Goal: Find contact information

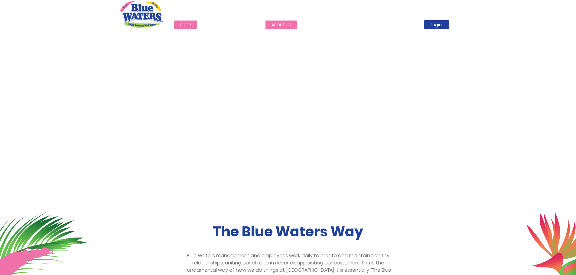
click at [280, 22] on link "about us" at bounding box center [280, 25] width 31 height 9
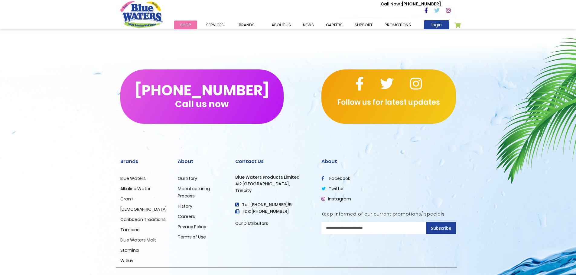
scroll to position [1430, 0]
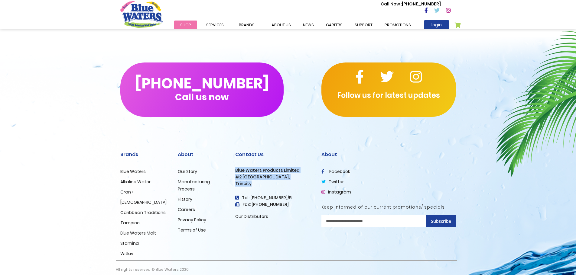
drag, startPoint x: 250, startPoint y: 176, endPoint x: 235, endPoint y: 166, distance: 17.6
click at [235, 166] on div "Contact Us Blue Waters Products Limited [STREET_ADDRESS] Tel: [PHONE_NUMBER]/5 …" at bounding box center [273, 186] width 77 height 69
copy div "Blue Waters Products Limited [STREET_ADDRESS]"
